Goal: Book appointment/travel/reservation

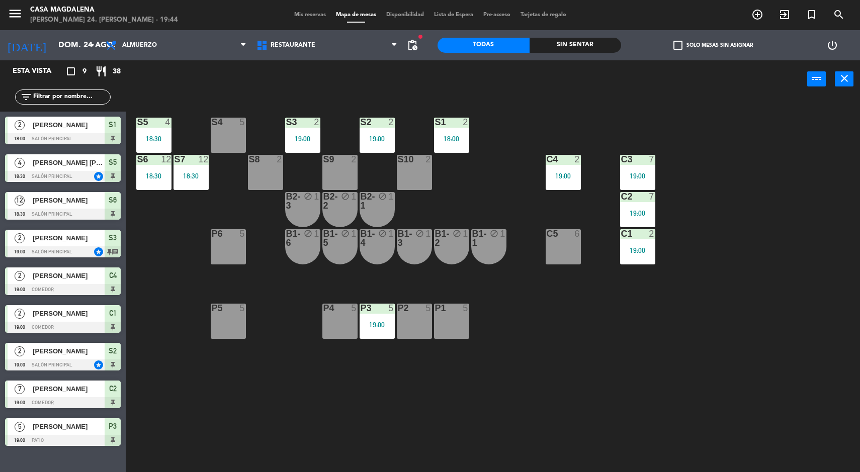
click at [53, 36] on input "dom. 24 ago." at bounding box center [106, 46] width 106 height 20
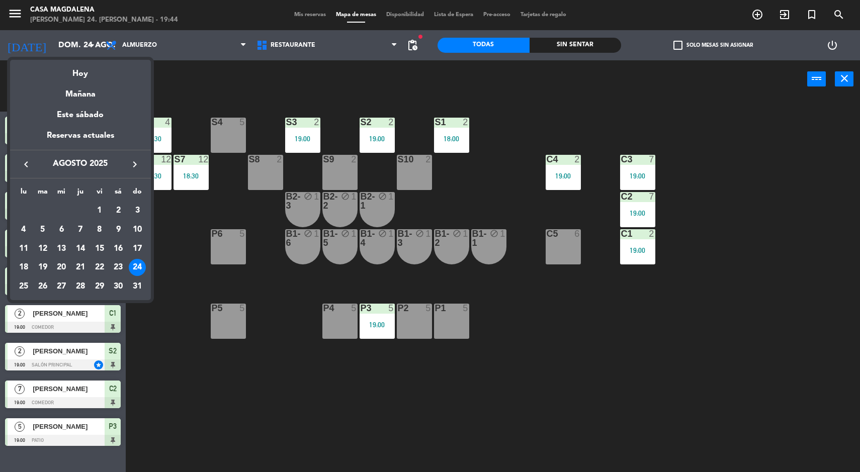
click at [56, 53] on div at bounding box center [430, 236] width 860 height 472
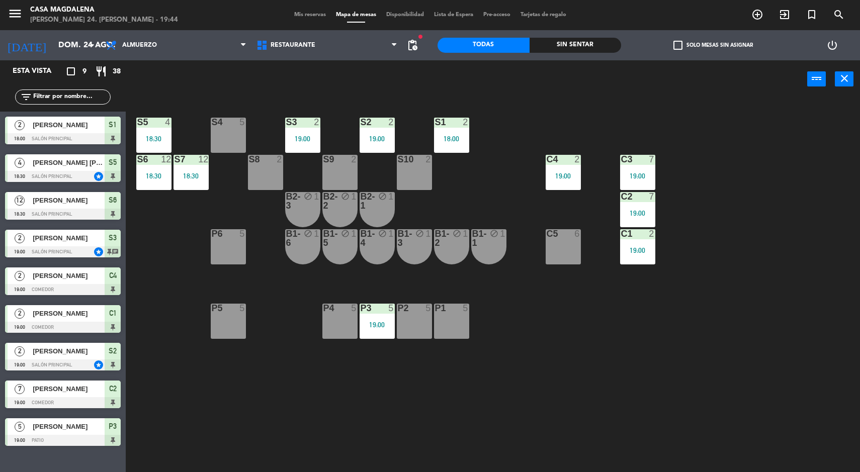
click at [55, 46] on input "dom. 24 ago." at bounding box center [106, 46] width 106 height 20
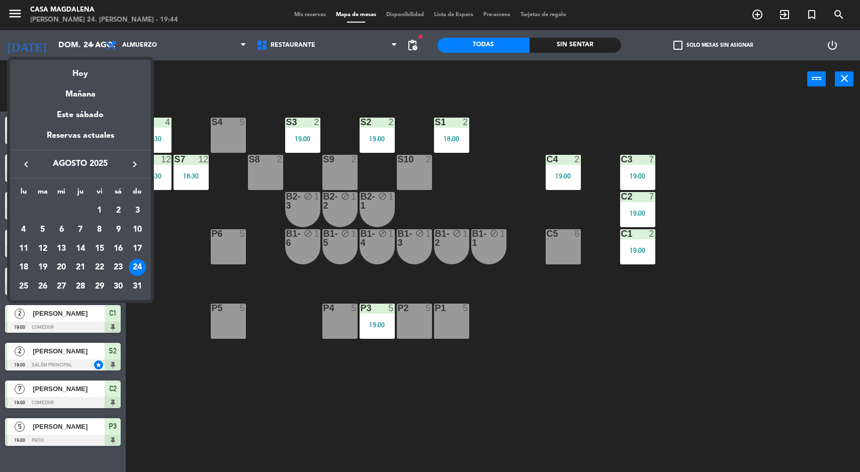
click at [20, 283] on div "25" at bounding box center [23, 286] width 17 height 17
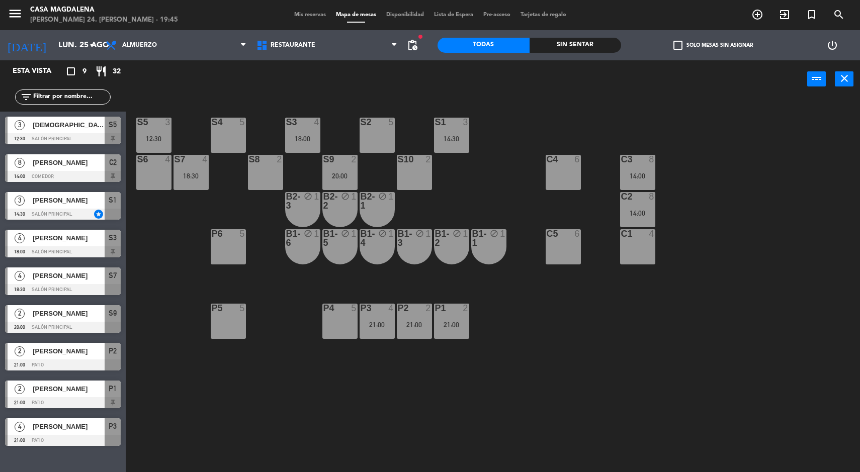
click at [412, 48] on span "pending_actions" at bounding box center [412, 45] width 12 height 12
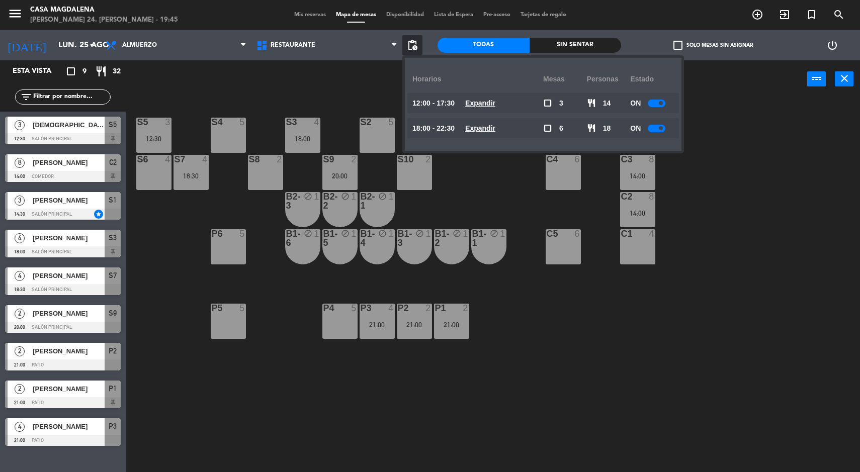
click at [488, 129] on u "Expandir" at bounding box center [480, 128] width 30 height 8
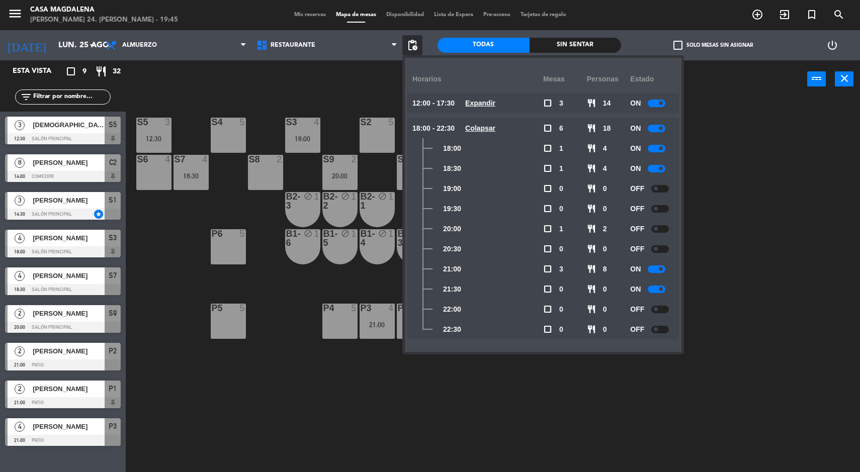
click at [515, 390] on div "S5 3 12:30 S4 5 S3 4 18:00 S2 5 S1 3 14:30 S6 4 S7 4 18:30 S8 2 S9 2 20:00 S10 …" at bounding box center [497, 287] width 726 height 374
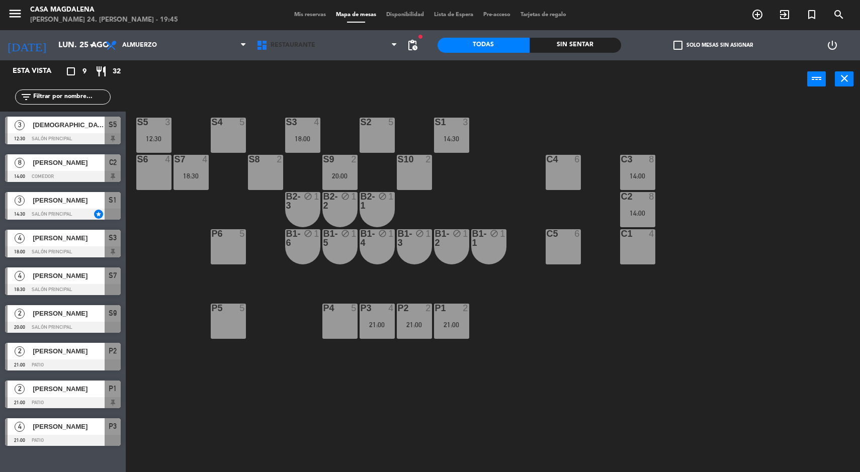
click at [398, 45] on span at bounding box center [397, 46] width 10 height 10
click at [258, 365] on div "S5 3 12:30 S4 5 S3 4 18:00 S2 5 S1 3 14:30 S6 4 S7 4 18:30 S8 2 S9 2 20:00 S10 …" at bounding box center [497, 287] width 726 height 374
click at [60, 43] on input "lun. 25 ago." at bounding box center [106, 46] width 106 height 20
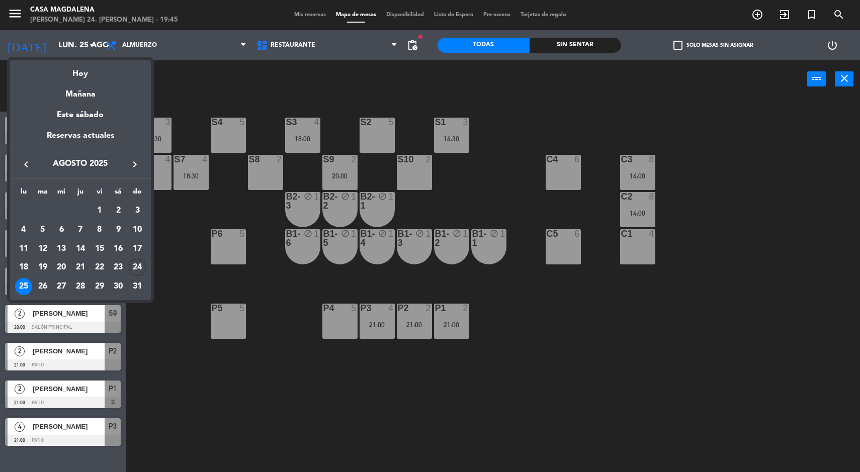
click at [57, 287] on div "27" at bounding box center [61, 286] width 17 height 17
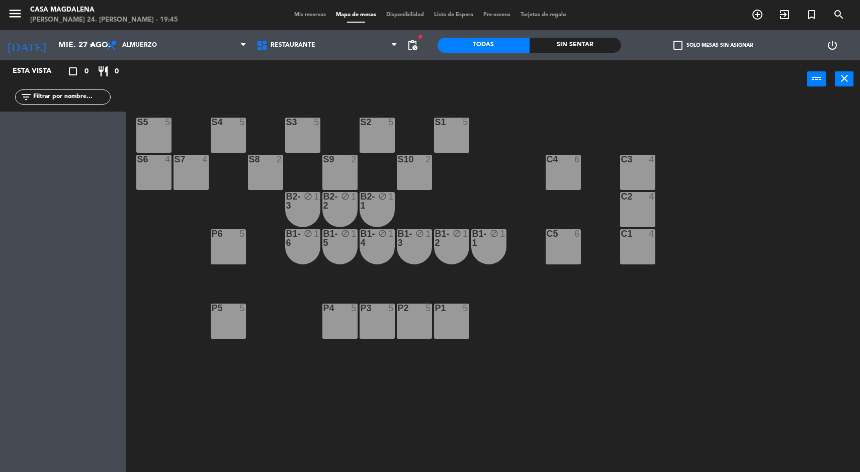
click at [53, 48] on input "mié. 27 ago." at bounding box center [106, 46] width 106 height 20
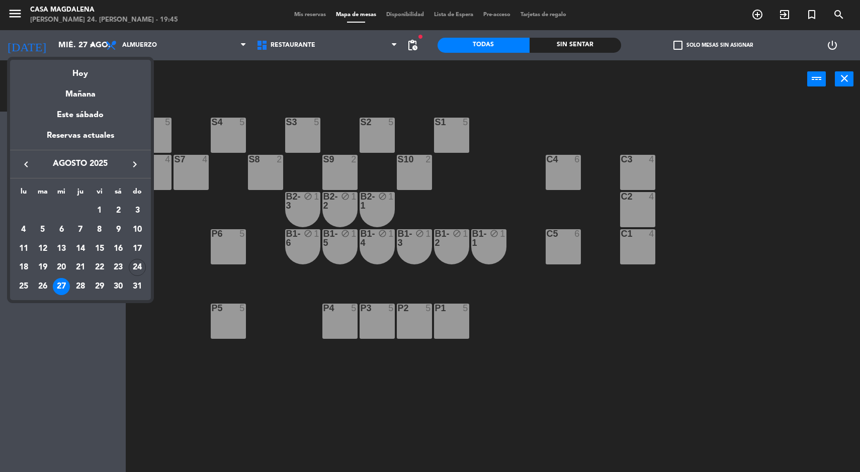
click at [133, 290] on div "31" at bounding box center [137, 286] width 17 height 17
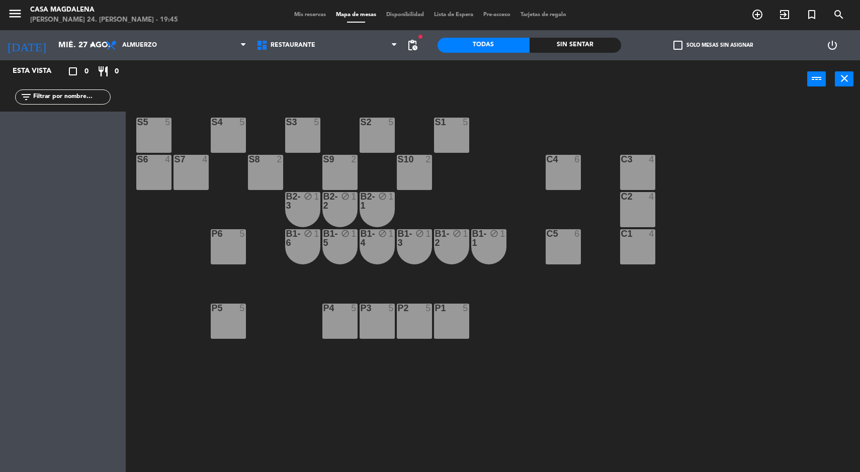
type input "dom. 31 ago."
